Goal: Browse casually: Explore the website without a specific task or goal

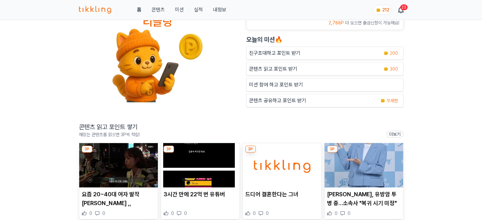
scroll to position [63, 0]
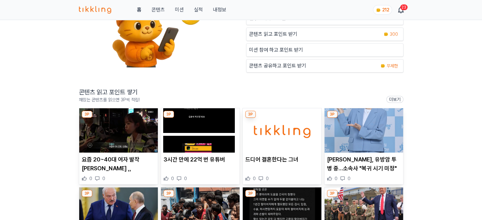
click at [112, 130] on img at bounding box center [118, 130] width 79 height 44
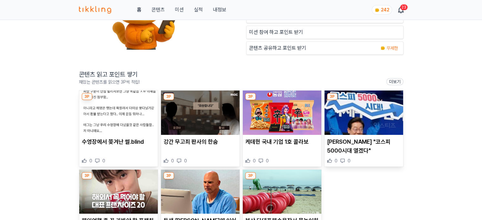
scroll to position [95, 0]
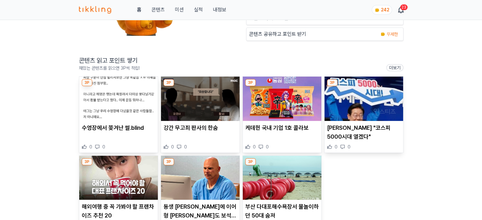
click at [108, 108] on img at bounding box center [118, 99] width 79 height 44
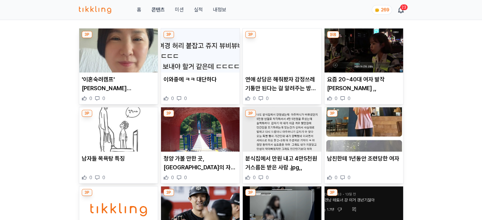
scroll to position [254, 0]
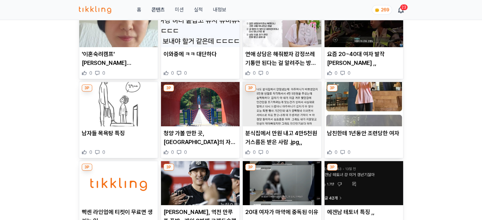
click at [282, 50] on p "연애 상담은 해줘봤자 감정쓰레기통만 된다는 걸 알려주는 방송.jpg" at bounding box center [283, 59] width 74 height 18
